Goal: Task Accomplishment & Management: Use online tool/utility

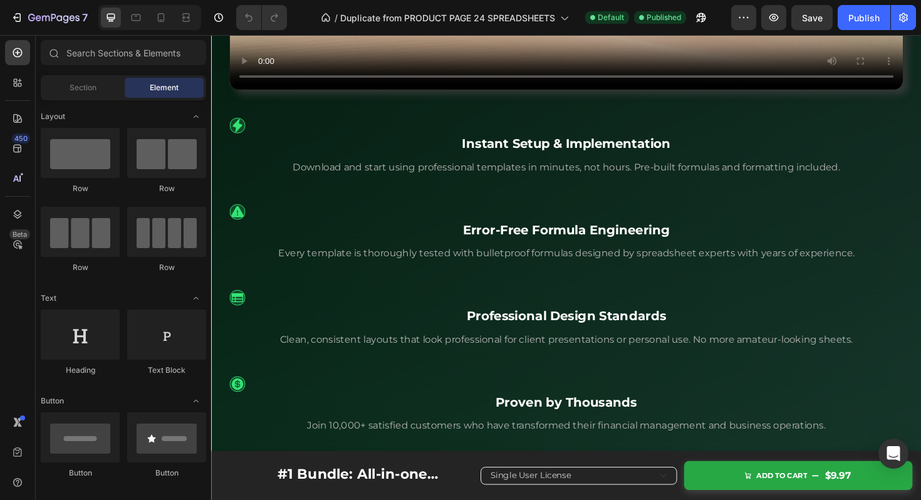
scroll to position [1737, 0]
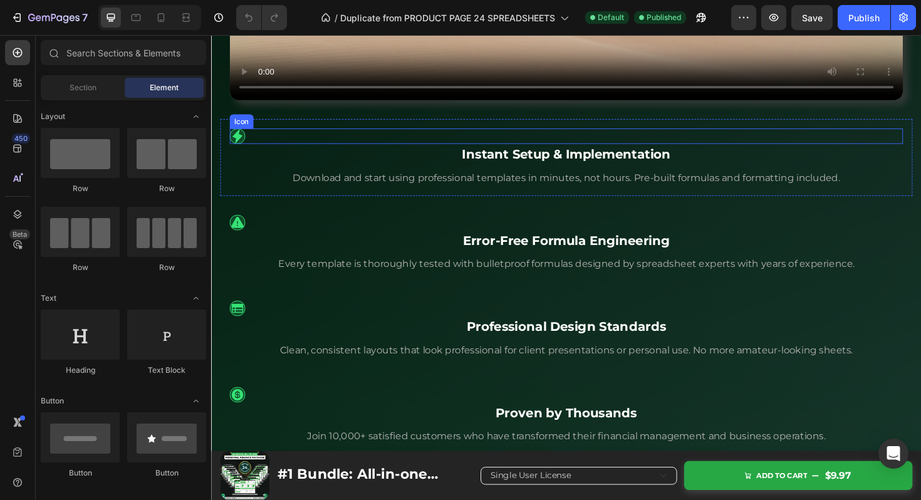
click at [365, 138] on div "Icon" at bounding box center [587, 142] width 713 height 16
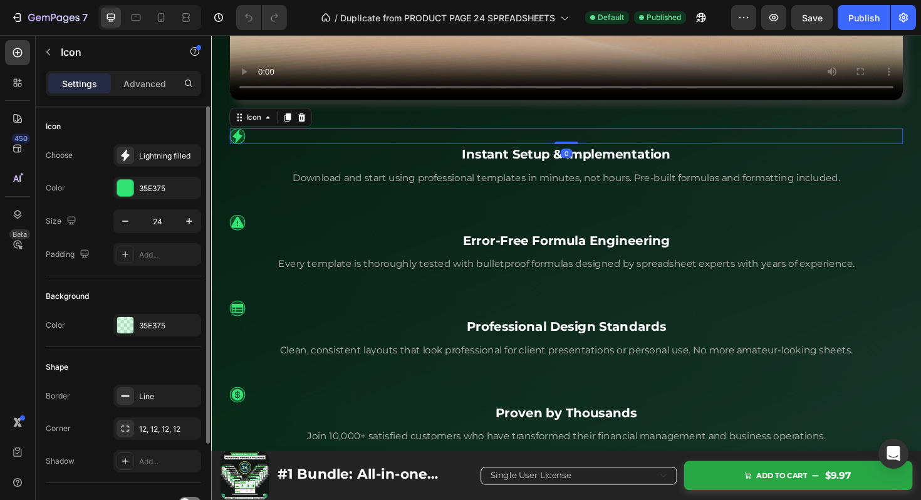
scroll to position [117, 0]
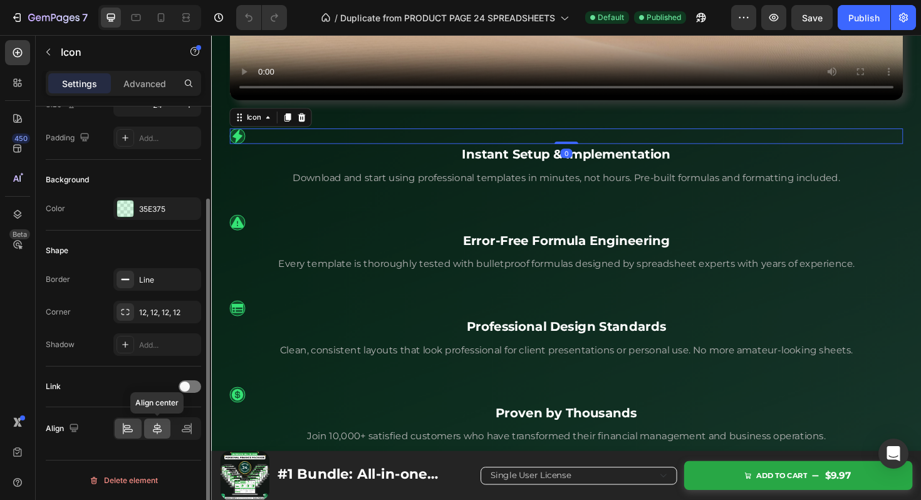
click at [160, 435] on div at bounding box center [157, 429] width 27 height 20
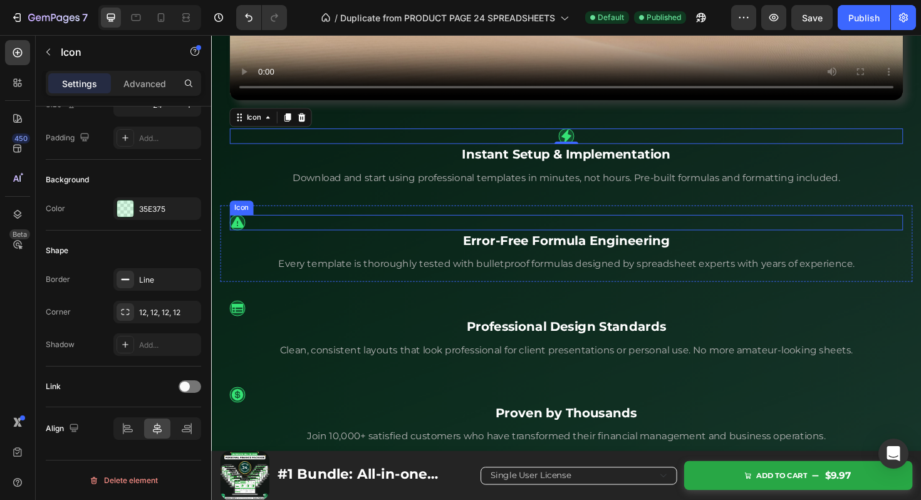
click at [359, 230] on div "Icon" at bounding box center [587, 234] width 713 height 16
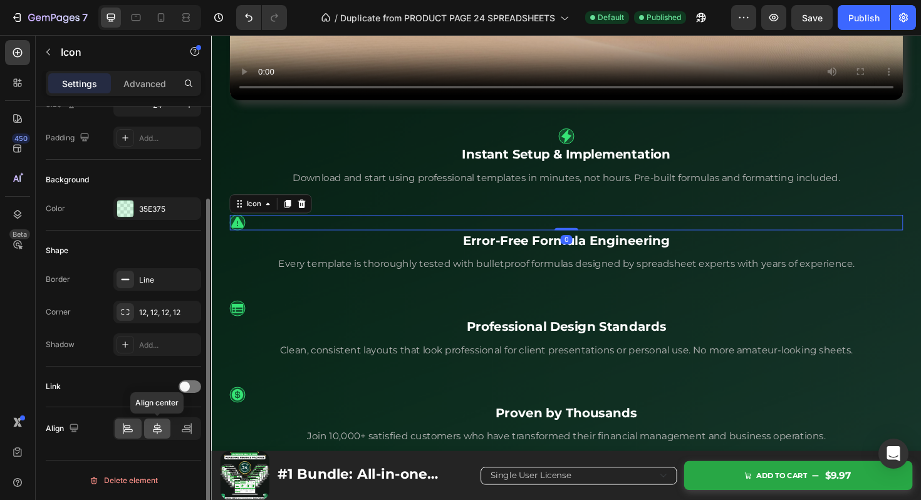
click at [158, 424] on icon at bounding box center [157, 428] width 13 height 13
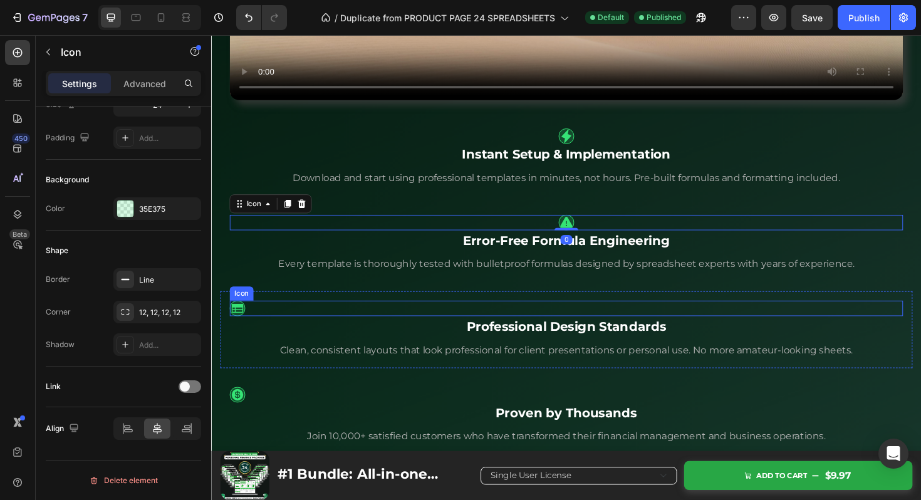
click at [411, 318] on div "Icon" at bounding box center [587, 325] width 713 height 16
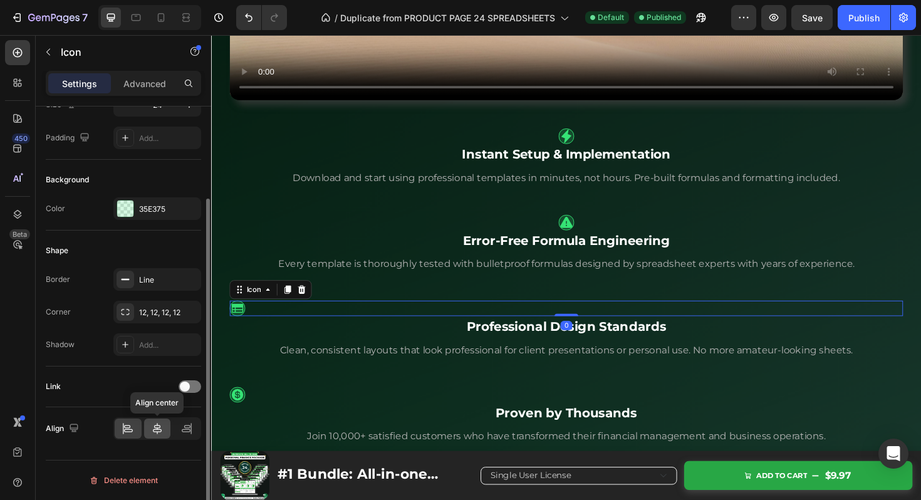
click at [157, 430] on icon at bounding box center [157, 428] width 13 height 13
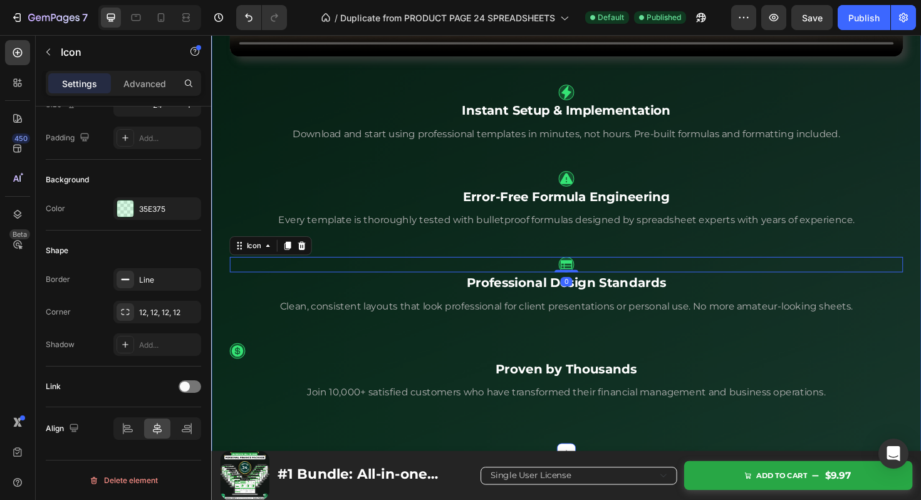
scroll to position [1821, 0]
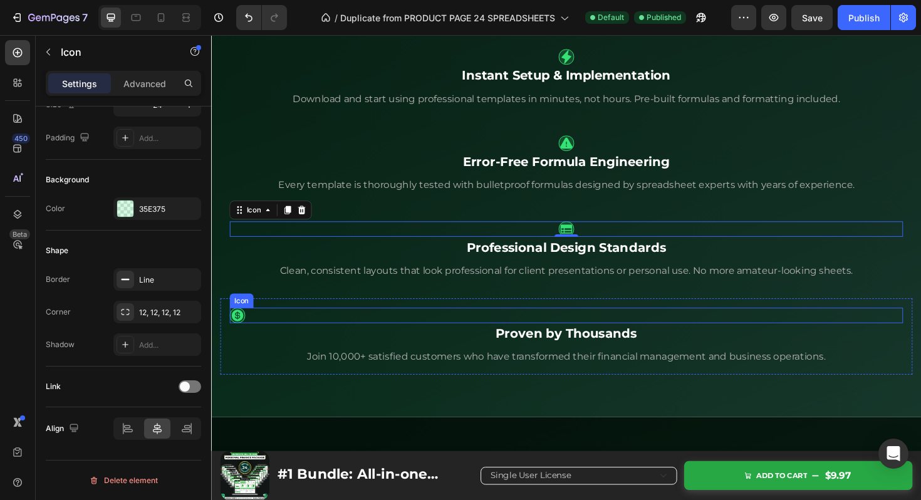
click at [396, 332] on div "Icon" at bounding box center [587, 332] width 713 height 16
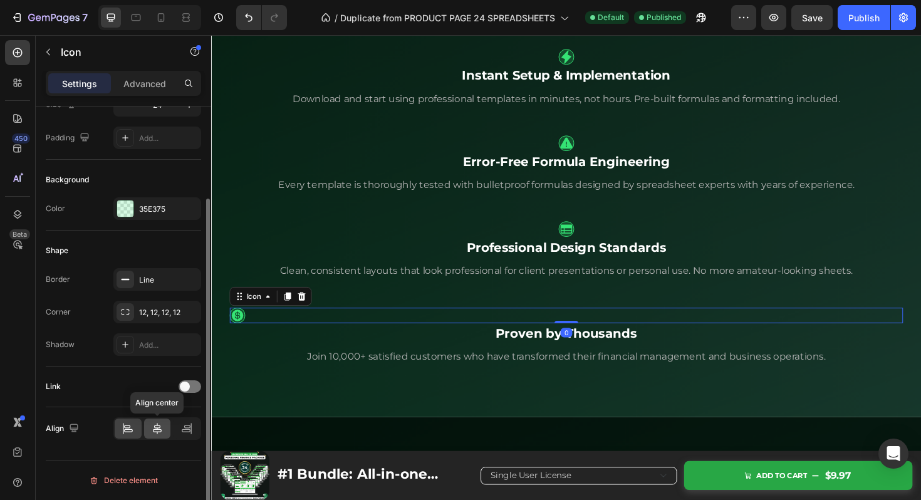
click at [157, 429] on icon at bounding box center [157, 428] width 9 height 11
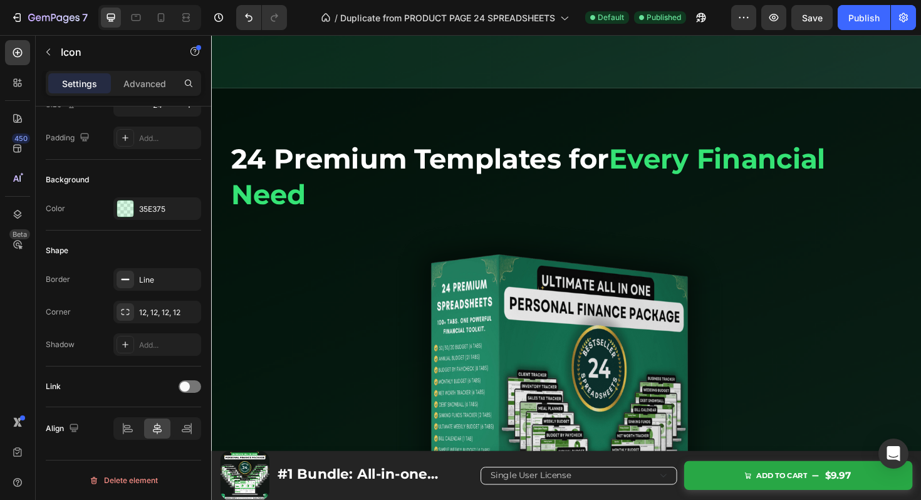
scroll to position [2159, 0]
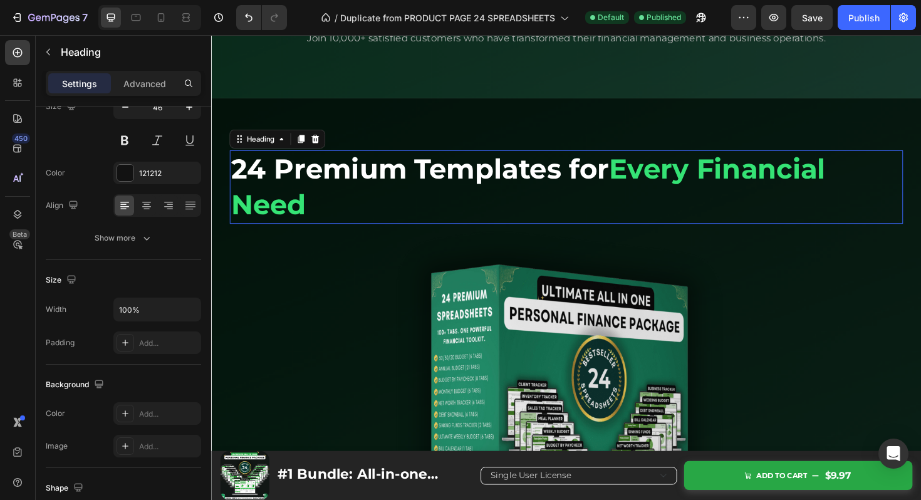
click at [425, 186] on strong "24 Premium Templates for" at bounding box center [432, 177] width 401 height 36
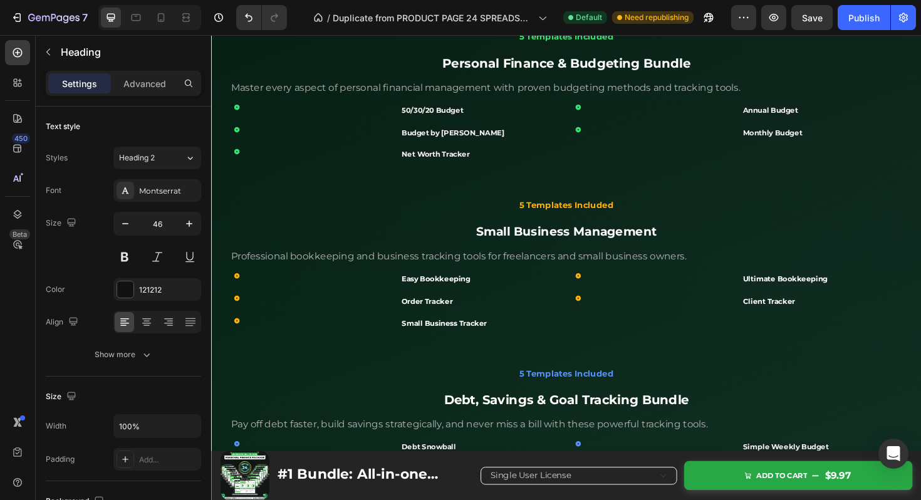
scroll to position [2972, 0]
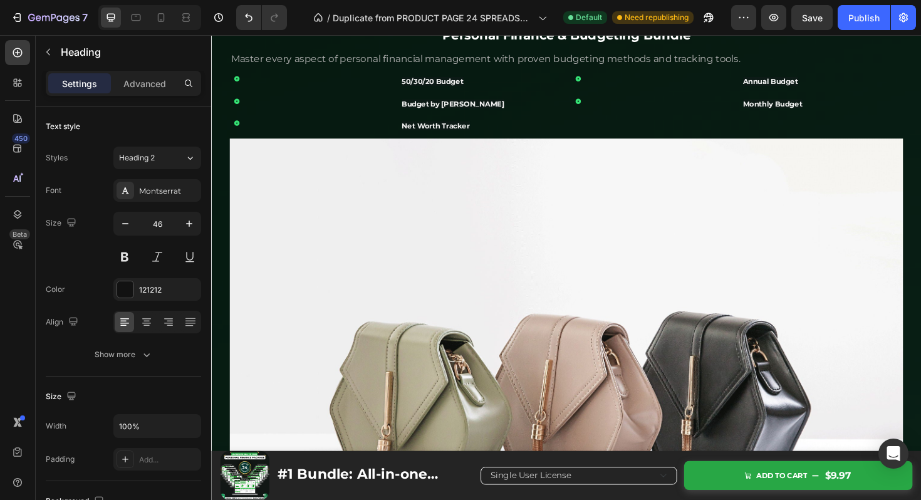
click at [425, 186] on img at bounding box center [587, 412] width 713 height 535
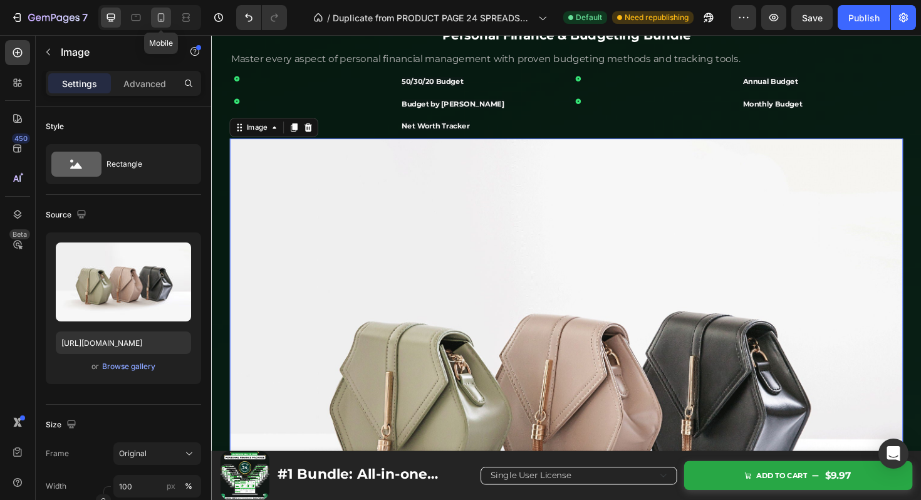
click at [157, 21] on icon at bounding box center [161, 17] width 13 height 13
type input "[URL][DOMAIN_NAME]"
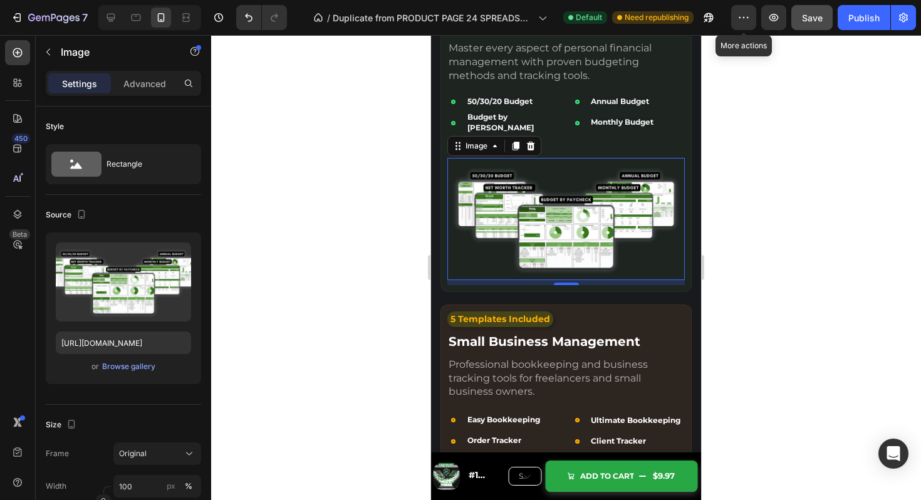
scroll to position [2761, 0]
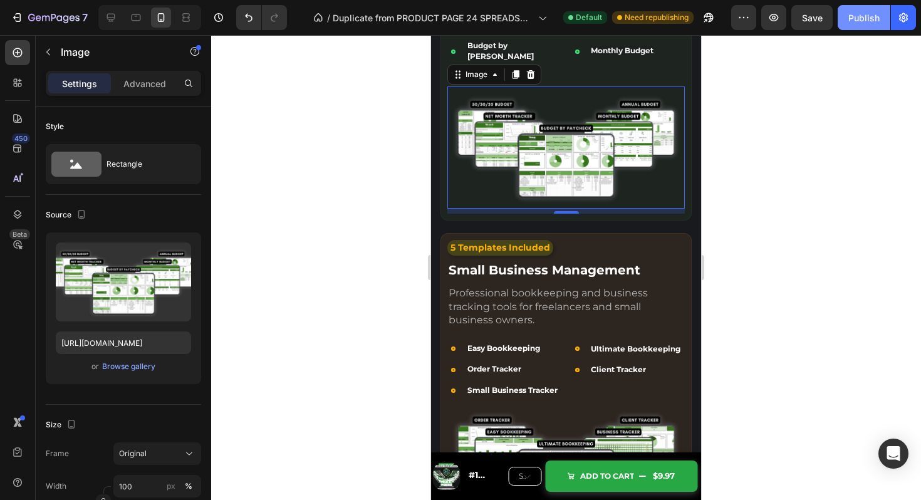
click at [873, 23] on div "Publish" at bounding box center [864, 17] width 31 height 13
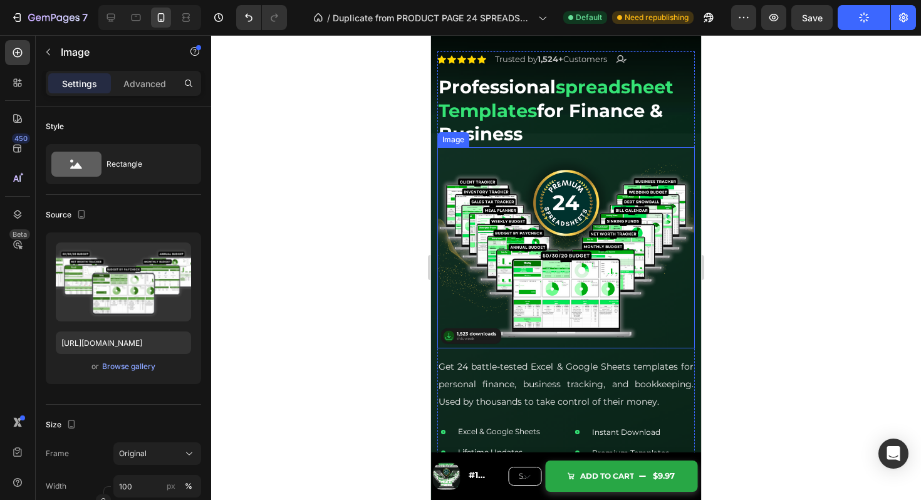
scroll to position [31, 0]
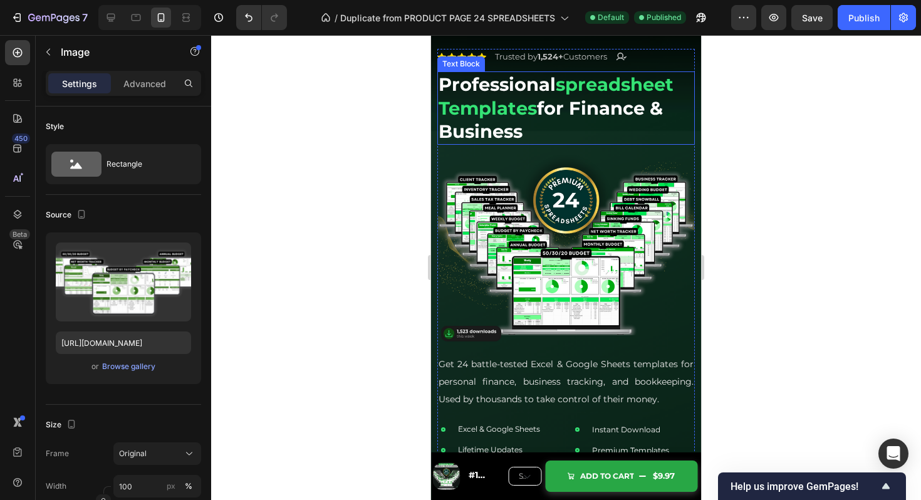
click at [477, 108] on strong "spreadsheet templates" at bounding box center [556, 96] width 235 height 46
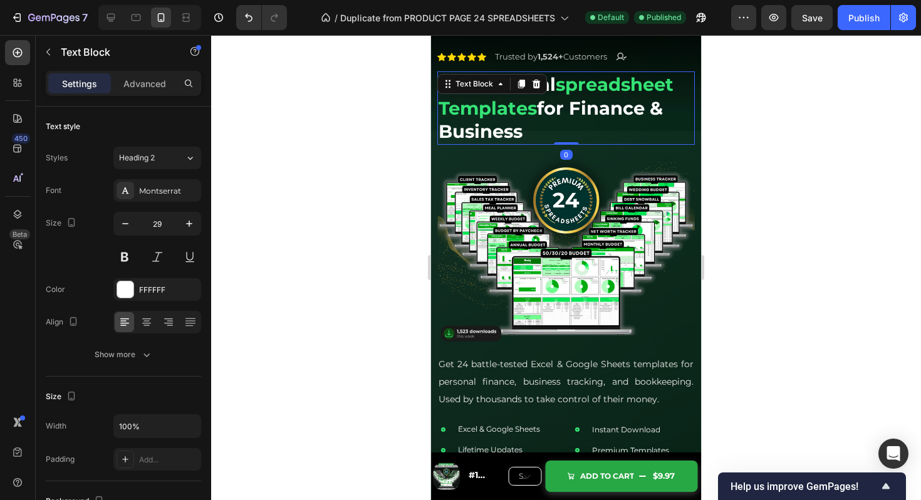
click at [477, 108] on strong "spreadsheet templates" at bounding box center [556, 96] width 235 height 46
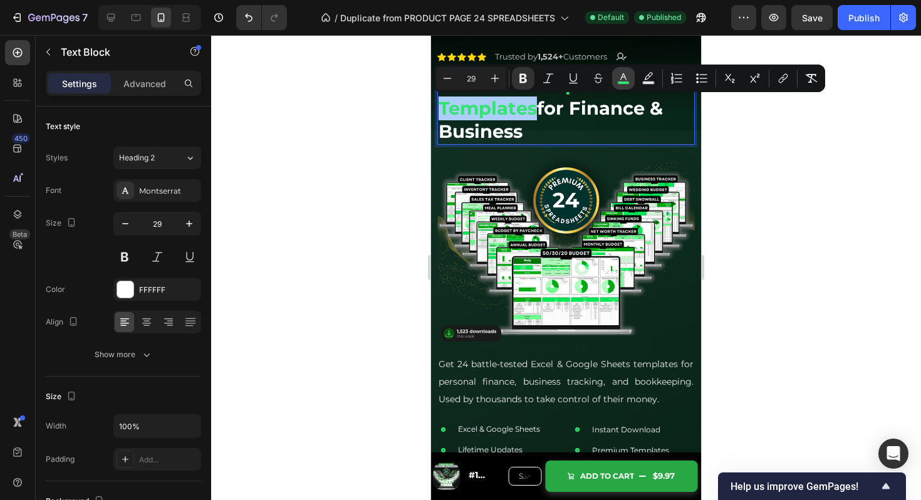
click at [617, 78] on button "color" at bounding box center [623, 78] width 23 height 23
type input "35E375"
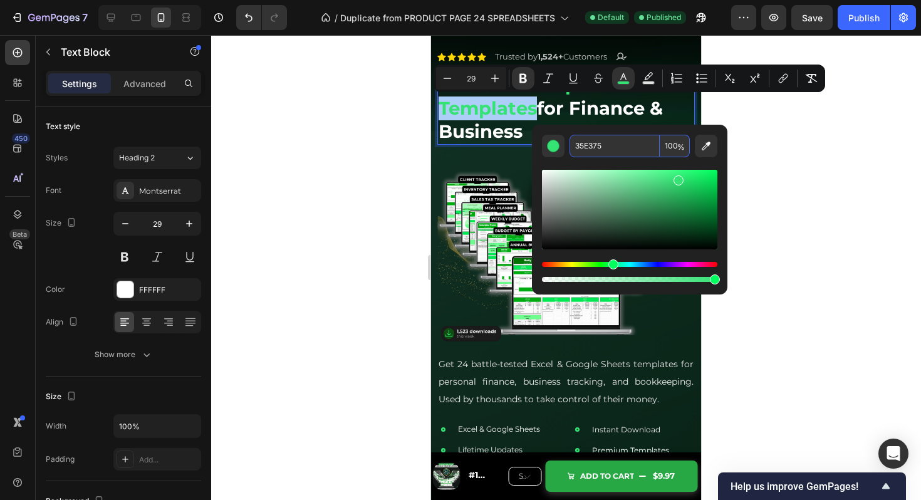
click at [594, 142] on input "35E375" at bounding box center [615, 146] width 90 height 23
